Goal: Transaction & Acquisition: Purchase product/service

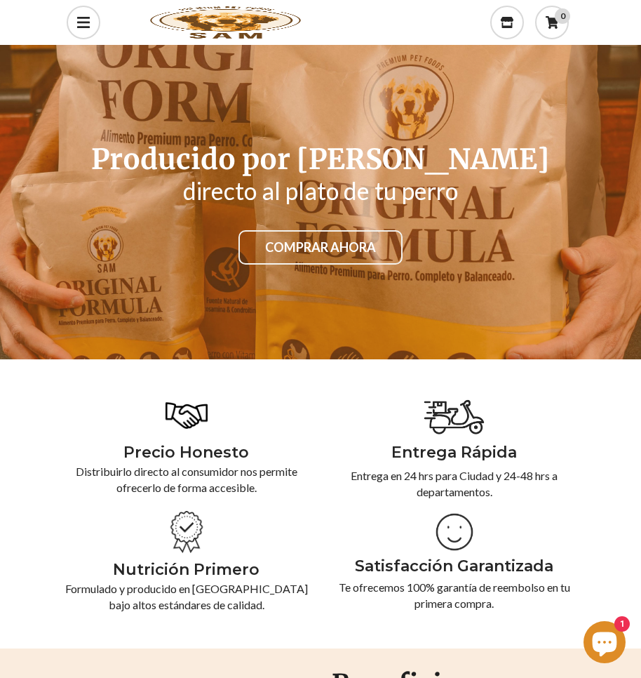
click at [286, 253] on link "COMPRAR AHORA" at bounding box center [321, 247] width 164 height 35
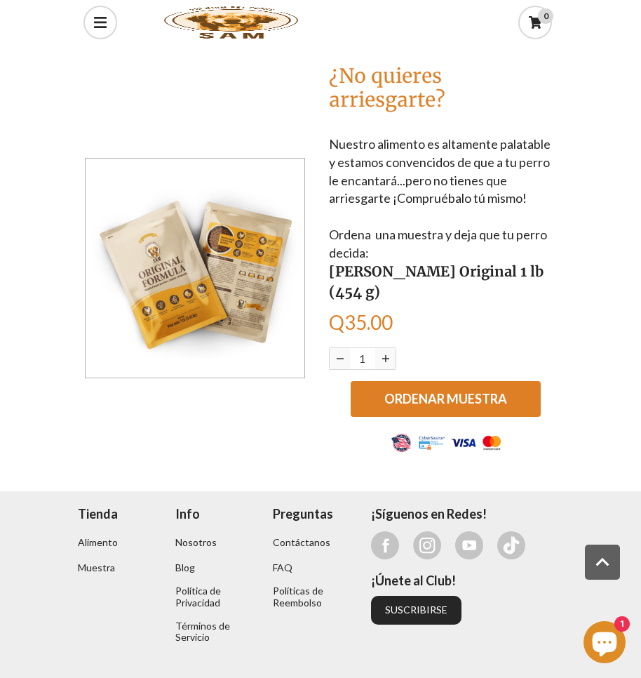
scroll to position [757, 0]
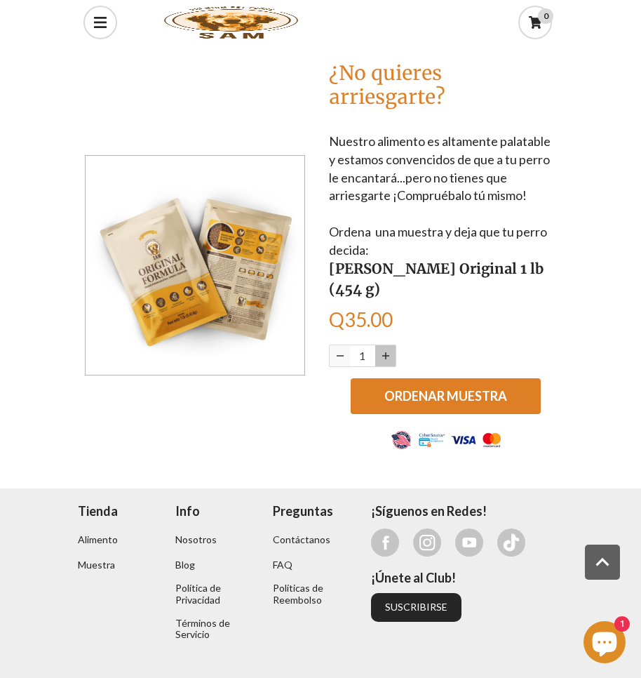
click at [384, 352] on icon "button" at bounding box center [385, 355] width 7 height 7
type input "2"
click at [457, 388] on span "ORDENAR MUESTRA" at bounding box center [446, 395] width 123 height 15
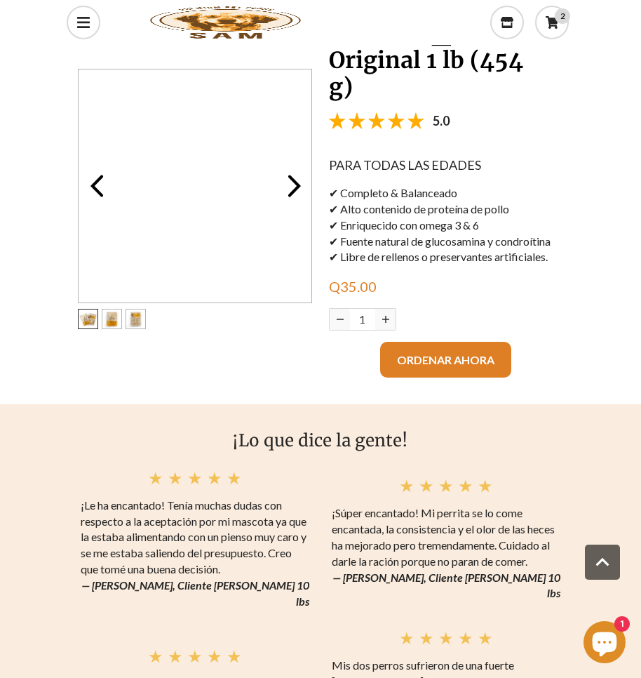
scroll to position [1263, 0]
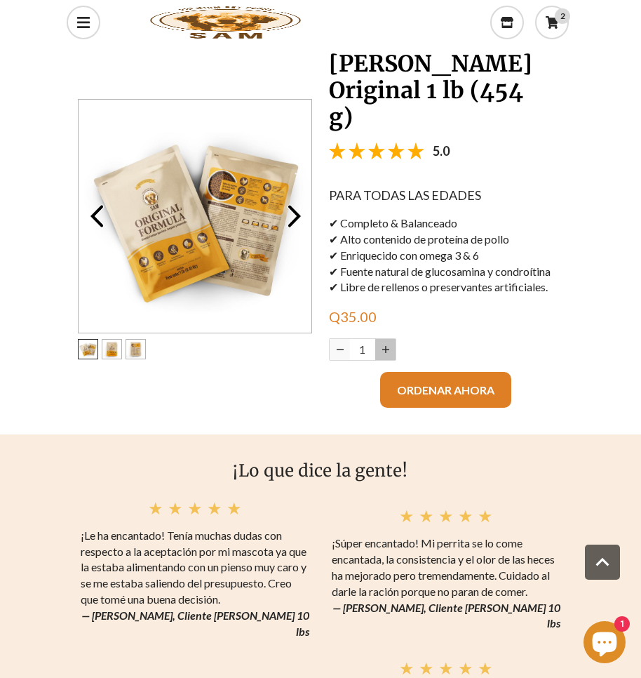
click at [387, 346] on icon "button" at bounding box center [385, 349] width 7 height 7
type input "2"
click at [437, 383] on span "ORDENAR AHORA" at bounding box center [446, 389] width 98 height 13
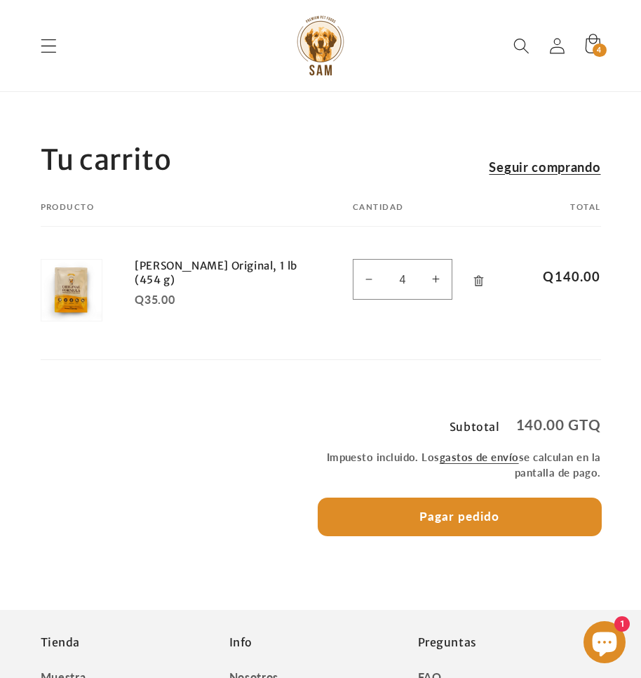
click at [455, 521] on button "Pagar pedido" at bounding box center [460, 517] width 283 height 38
click at [366, 276] on button "Reducir cantidad para [PERSON_NAME] Original, 1 lb (454 g)" at bounding box center [370, 279] width 32 height 41
type input "3"
click at [366, 276] on form "Producto Total Cantidad Total [PERSON_NAME] Original, 1 lb (454 g) Q35.00 Q140.…" at bounding box center [321, 281] width 561 height 158
click at [369, 281] on button "Reducir cantidad para [PERSON_NAME] Original, 1 lb (454 g)" at bounding box center [370, 279] width 32 height 41
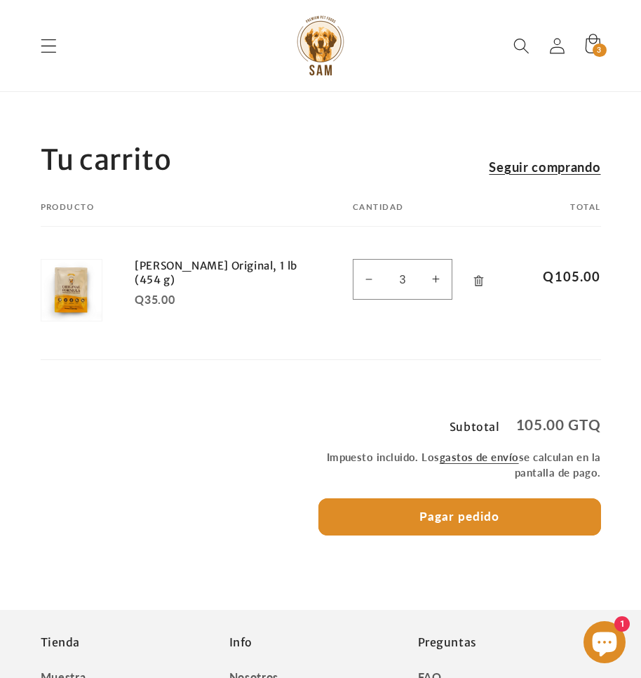
type input "2"
click at [479, 276] on icon "Eliminar Sam Original, 1 lb (454 g)" at bounding box center [479, 280] width 10 height 11
